Goal: Navigation & Orientation: Find specific page/section

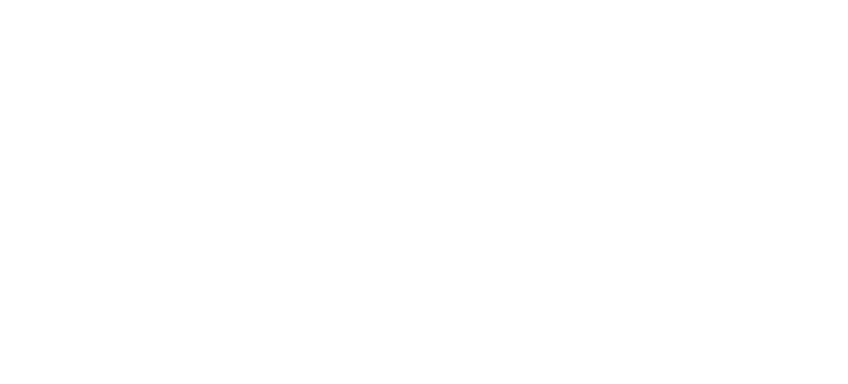
click at [20, 19] on icon at bounding box center [21, 225] width 34 height 442
drag, startPoint x: 32, startPoint y: 35, endPoint x: 23, endPoint y: 24, distance: 14.1
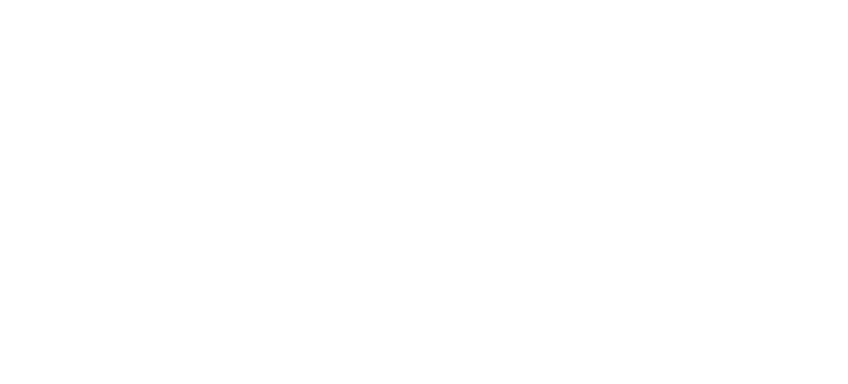
click at [23, 24] on icon at bounding box center [21, 225] width 34 height 442
click at [15, 11] on icon at bounding box center [21, 225] width 34 height 442
